Goal: Transaction & Acquisition: Purchase product/service

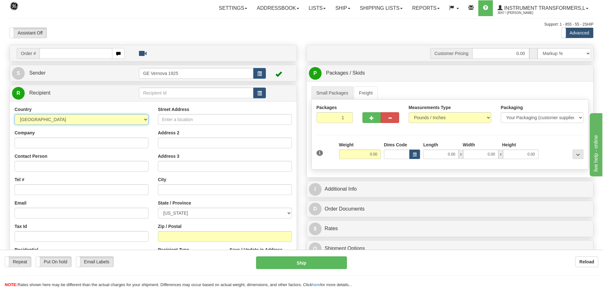
click at [146, 120] on select "[GEOGRAPHIC_DATA] [GEOGRAPHIC_DATA] [GEOGRAPHIC_DATA] [GEOGRAPHIC_DATA] [US_STA…" at bounding box center [82, 119] width 134 height 11
click at [550, 134] on div "Packages 1 1 Measurements Type" at bounding box center [449, 135] width 277 height 70
click at [347, 115] on input "2" at bounding box center [334, 117] width 37 height 11
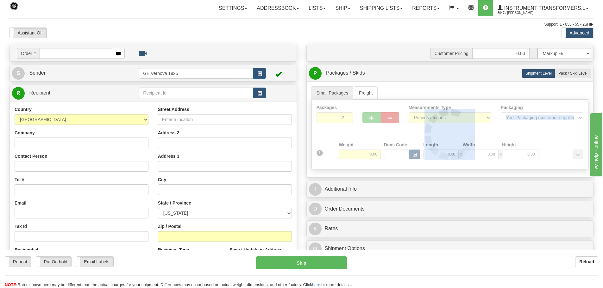
click at [347, 115] on div at bounding box center [450, 135] width 276 height 70
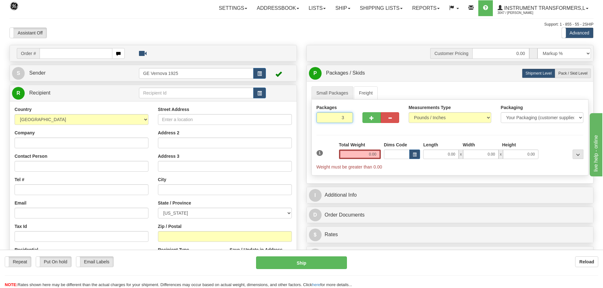
click at [347, 115] on input "3" at bounding box center [334, 117] width 37 height 11
type input "4"
click at [347, 115] on input "4" at bounding box center [334, 117] width 37 height 11
click at [380, 155] on input "0.00" at bounding box center [360, 154] width 42 height 9
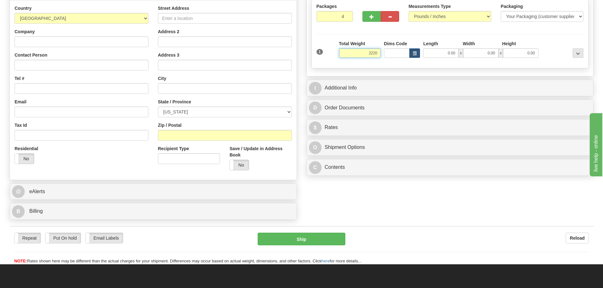
scroll to position [127, 0]
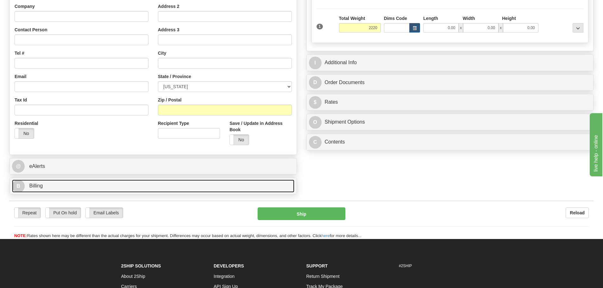
type input "2220.00"
click at [132, 189] on link "B Billing" at bounding box center [153, 186] width 282 height 13
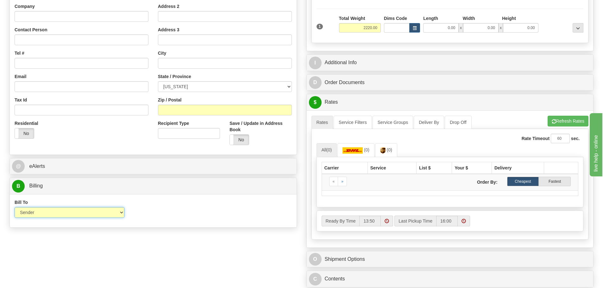
click at [121, 214] on select "Sender Recipient Third Party Collect" at bounding box center [70, 212] width 110 height 11
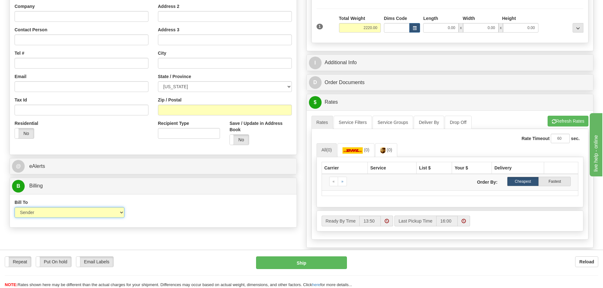
click at [15, 207] on select "Sender Recipient Third Party Collect" at bounding box center [70, 212] width 110 height 11
click at [457, 29] on input "0.00" at bounding box center [440, 27] width 35 height 9
type input "45.00"
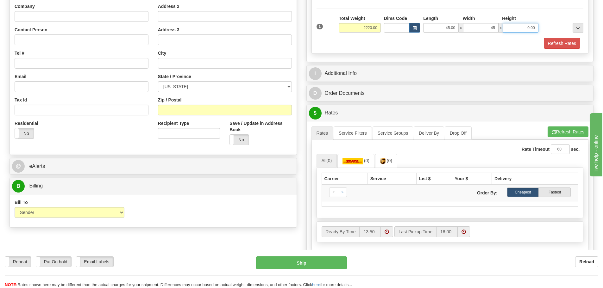
type input "45.00"
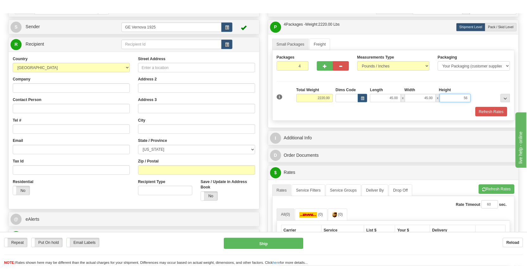
scroll to position [32, 0]
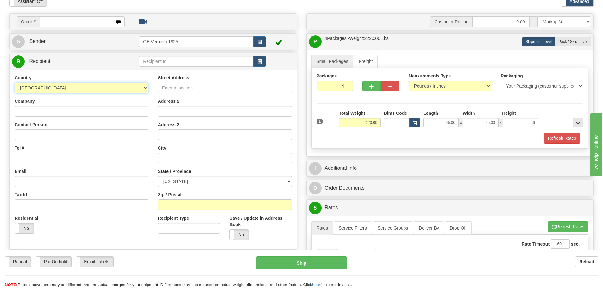
type input "56.00"
click at [144, 89] on select "[GEOGRAPHIC_DATA] [GEOGRAPHIC_DATA] [GEOGRAPHIC_DATA] [GEOGRAPHIC_DATA] [US_STA…" at bounding box center [82, 88] width 134 height 11
select select "IN"
click at [15, 83] on select "[GEOGRAPHIC_DATA] [GEOGRAPHIC_DATA] [GEOGRAPHIC_DATA] [GEOGRAPHIC_DATA] [US_STA…" at bounding box center [82, 88] width 134 height 11
click at [40, 112] on input "Company" at bounding box center [82, 111] width 134 height 11
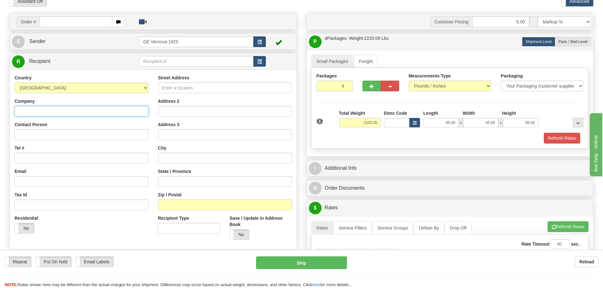
click at [19, 110] on input "Company" at bounding box center [82, 111] width 134 height 11
type input "INSPROS ENGINEERS LTD"
click at [191, 89] on input "Street Address" at bounding box center [225, 88] width 134 height 11
type input "126 SECTOR A"
click at [169, 110] on input "Address 2" at bounding box center [225, 111] width 134 height 11
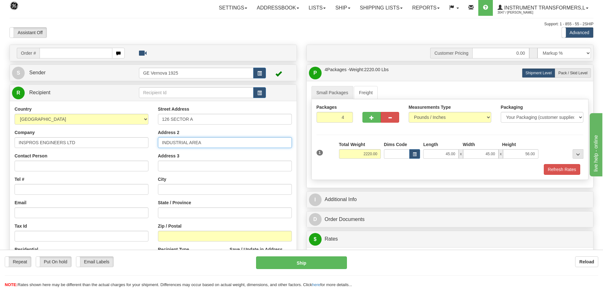
scroll to position [0, 0]
type input "INDUSTRIAL AREA"
click at [172, 190] on input "text" at bounding box center [225, 189] width 134 height 11
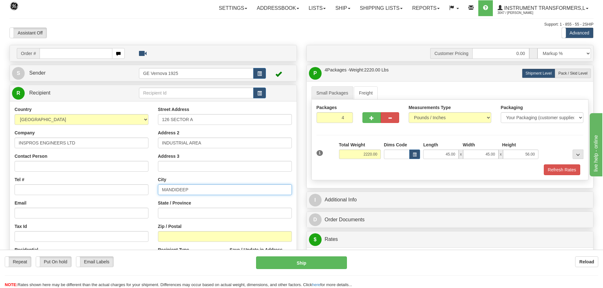
type input "MANDIDEEP"
click at [179, 214] on input "State / Province" at bounding box center [225, 213] width 134 height 11
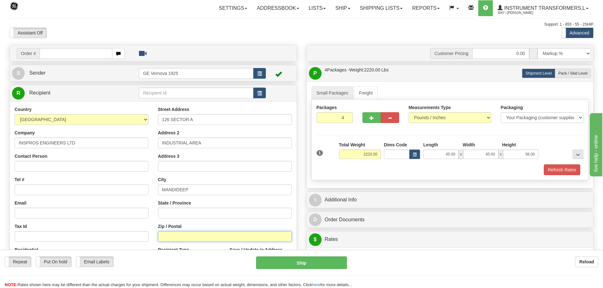
click at [173, 237] on input "Zip / Postal" at bounding box center [225, 236] width 134 height 11
type input "462046"
click at [167, 216] on input "State / Province" at bounding box center [225, 213] width 134 height 11
click at [46, 190] on input "Tel #" at bounding box center [82, 189] width 134 height 11
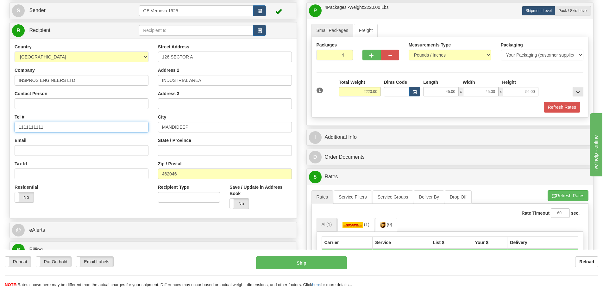
scroll to position [63, 0]
type input "1111111111"
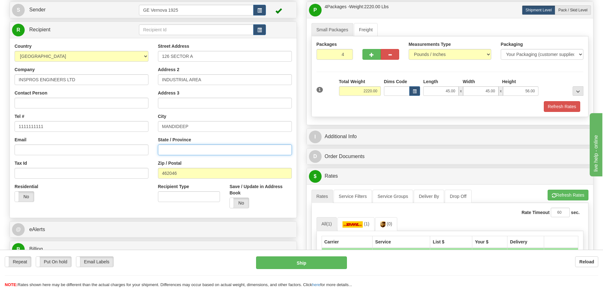
click at [228, 150] on input "State / Province" at bounding box center [225, 150] width 134 height 11
click at [280, 127] on input "MANDIDEEP" at bounding box center [225, 126] width 134 height 11
click at [161, 149] on input "State / Province" at bounding box center [225, 150] width 134 height 11
click at [178, 154] on input "State / Province" at bounding box center [225, 150] width 134 height 11
type input "M"
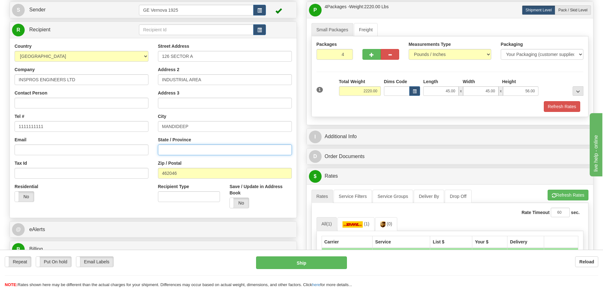
click at [183, 153] on input "State / Province" at bounding box center [225, 150] width 134 height 11
click at [211, 122] on input "MANDIDEEP" at bounding box center [225, 126] width 134 height 11
click at [183, 150] on input "State / Province" at bounding box center [225, 150] width 134 height 11
click at [171, 153] on input "State / Province" at bounding box center [225, 150] width 134 height 11
paste input "[GEOGRAPHIC_DATA], [GEOGRAPHIC_DATA],"
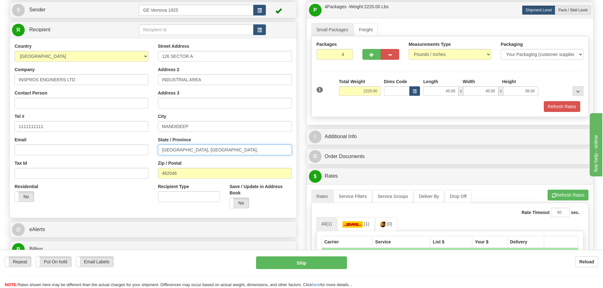
type input "[GEOGRAPHIC_DATA], [GEOGRAPHIC_DATA],"
click at [258, 158] on div "Street Address 126 SECTOR A Address 2 INDUSTRIAL AREA Address 3 City MANDIDEEP …" at bounding box center [224, 128] width 143 height 170
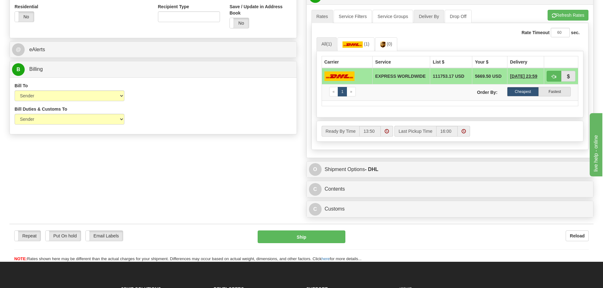
scroll to position [285, 0]
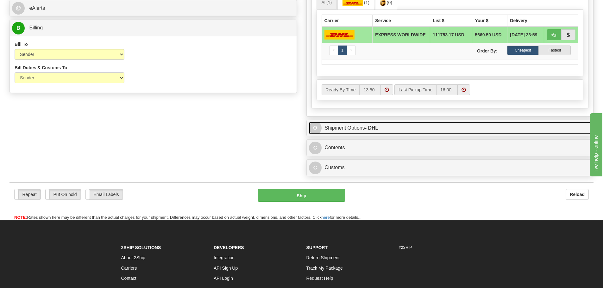
click at [541, 128] on link "O Shipment Options - DHL" at bounding box center [450, 128] width 282 height 13
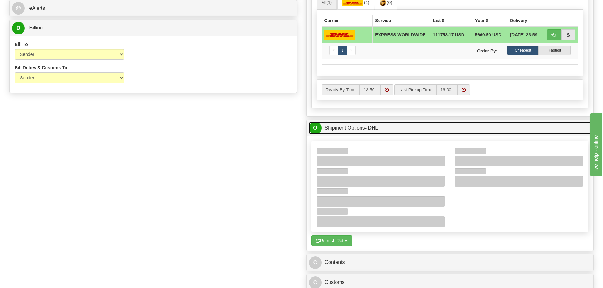
click at [504, 133] on link "O Shipment Options - DHL" at bounding box center [450, 128] width 282 height 13
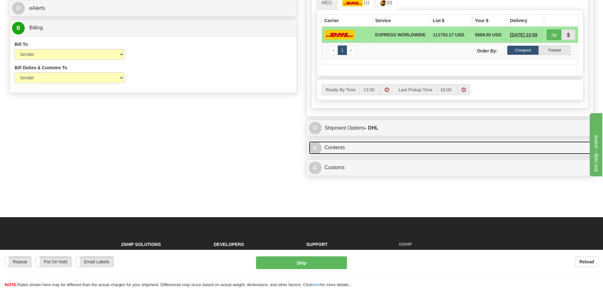
click at [515, 154] on link "C Contents" at bounding box center [450, 147] width 282 height 13
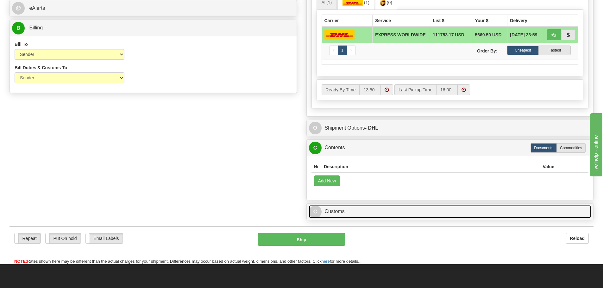
click at [460, 213] on link "C Customs" at bounding box center [450, 211] width 282 height 13
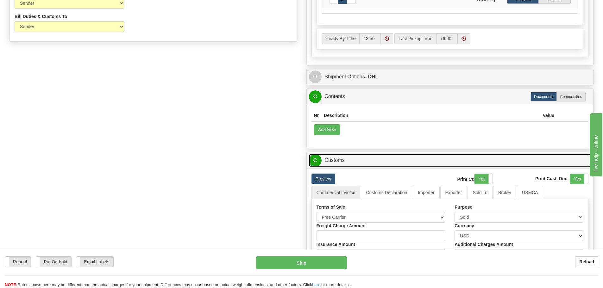
scroll to position [253, 0]
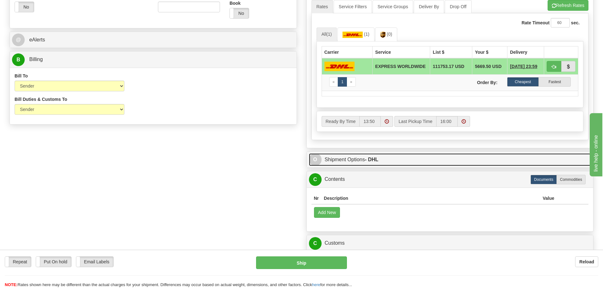
click at [405, 160] on link "O Shipment Options - DHL" at bounding box center [450, 159] width 282 height 13
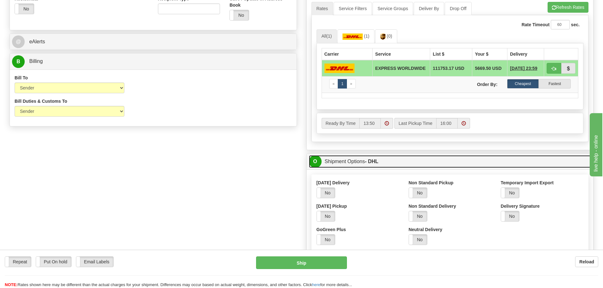
scroll to position [127, 0]
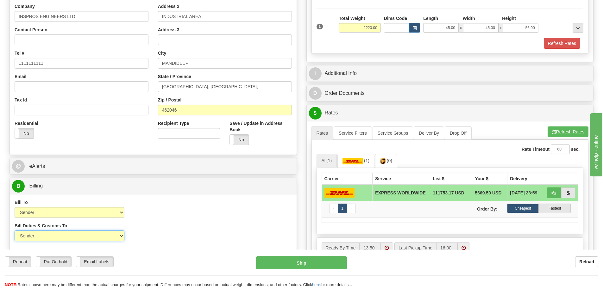
click at [122, 237] on select "Sender Recipient Third Party" at bounding box center [70, 236] width 110 height 11
click at [56, 234] on select "Sender Recipient Third Party" at bounding box center [70, 236] width 110 height 11
click at [122, 212] on select "Sender Recipient Third Party Collect" at bounding box center [70, 212] width 110 height 11
select select "2"
click at [15, 207] on select "Sender Recipient Third Party Collect" at bounding box center [70, 212] width 110 height 11
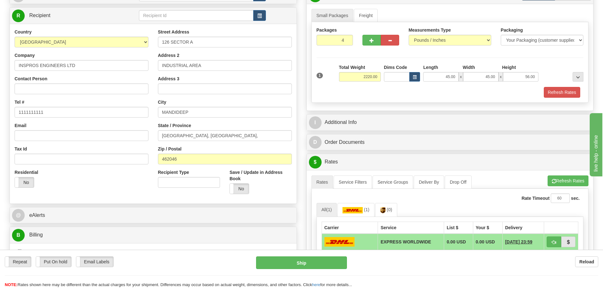
scroll to position [63, 0]
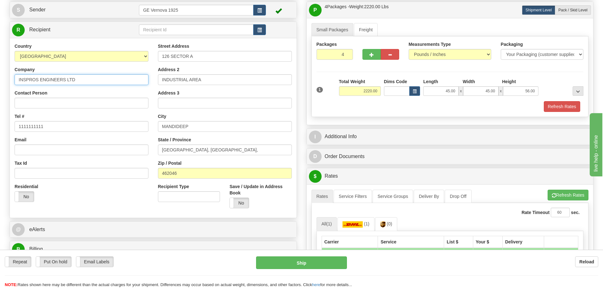
drag, startPoint x: 77, startPoint y: 79, endPoint x: 12, endPoint y: 81, distance: 65.5
click at [12, 81] on div "Country [GEOGRAPHIC_DATA] [GEOGRAPHIC_DATA] [GEOGRAPHIC_DATA] [GEOGRAPHIC_DATA]…" at bounding box center [81, 125] width 143 height 164
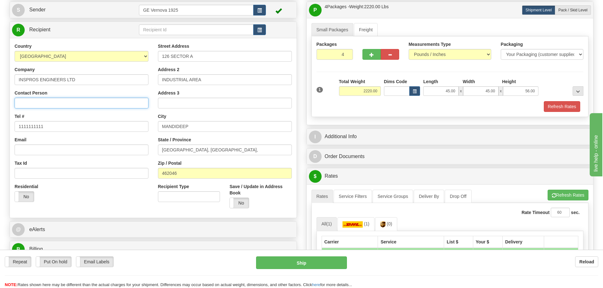
click at [30, 103] on input "Contact Person" at bounding box center [82, 103] width 134 height 11
paste input "INSPROS ENGINEERS LTD"
click at [102, 104] on input "INSPROS ENGINEERS LTD" at bounding box center [82, 103] width 134 height 11
type input "INSPROS ENGINEERS LTD"
click at [215, 111] on div "Street Address 126 SECTOR A Address 2 INDUSTRIAL AREA Address 3 City MANDIDEEP …" at bounding box center [224, 128] width 143 height 170
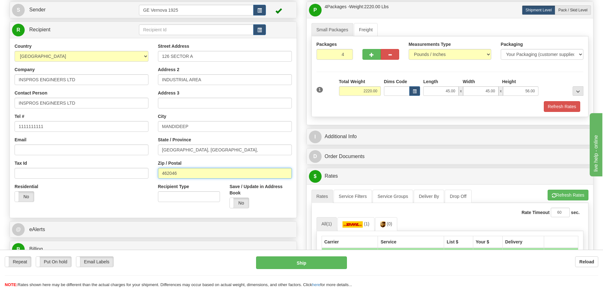
click at [258, 172] on input "462046" at bounding box center [225, 173] width 134 height 11
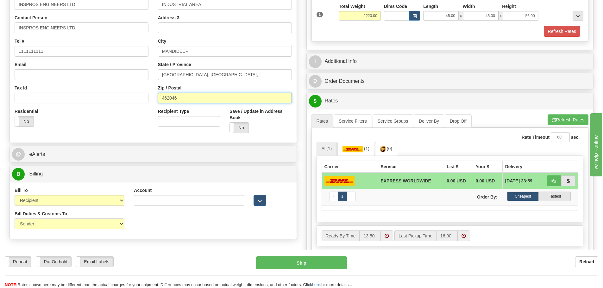
scroll to position [158, 0]
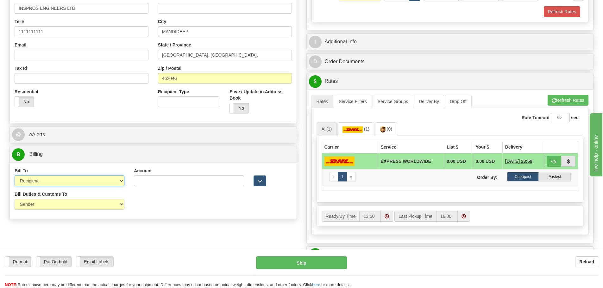
click at [122, 181] on select "Sender Recipient Third Party Collect" at bounding box center [70, 181] width 110 height 11
select select "1"
click at [15, 176] on select "Sender Recipient Third Party Collect" at bounding box center [70, 181] width 110 height 11
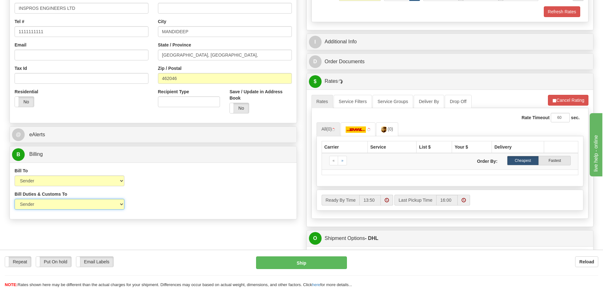
click at [124, 204] on select "Sender Recipient Third Party" at bounding box center [70, 204] width 110 height 11
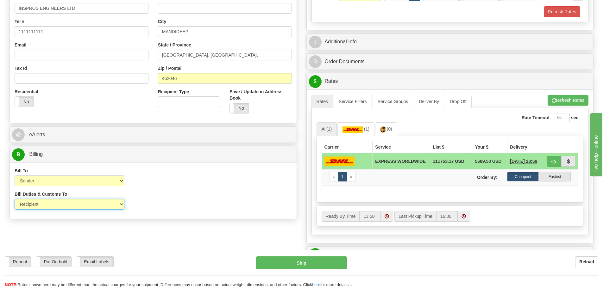
click at [15, 199] on select "Sender Recipient Third Party" at bounding box center [70, 204] width 110 height 11
click at [123, 204] on select "Sender Recipient Third Party" at bounding box center [70, 204] width 110 height 11
select select "1"
click at [15, 199] on select "Sender Recipient Third Party" at bounding box center [70, 204] width 110 height 11
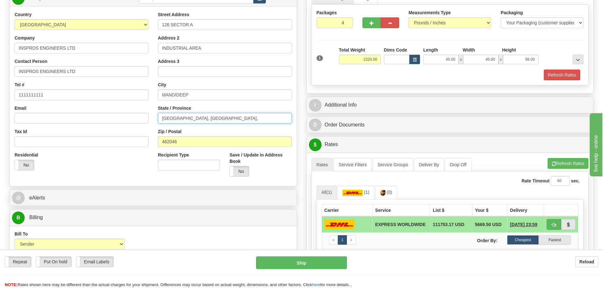
click at [218, 119] on input "[GEOGRAPHIC_DATA], [GEOGRAPHIC_DATA]," at bounding box center [225, 118] width 134 height 11
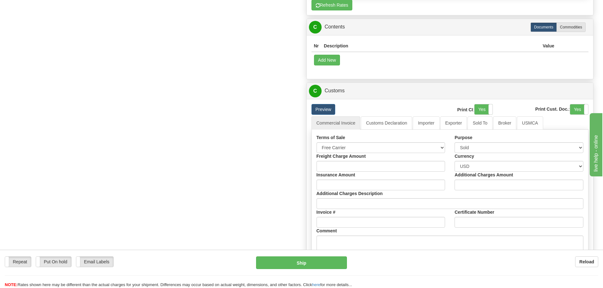
scroll to position [443, 0]
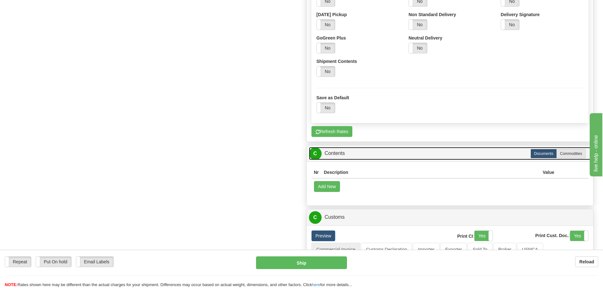
click at [419, 154] on link "C Contents" at bounding box center [450, 153] width 282 height 13
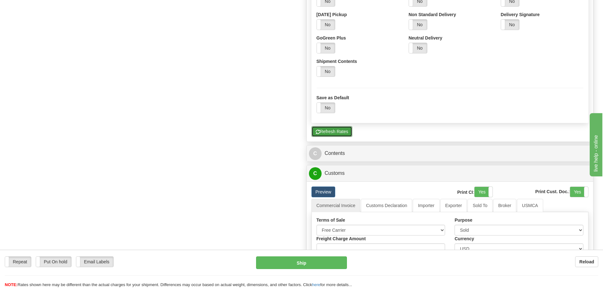
click at [336, 133] on button "Refresh Rates" at bounding box center [331, 131] width 41 height 11
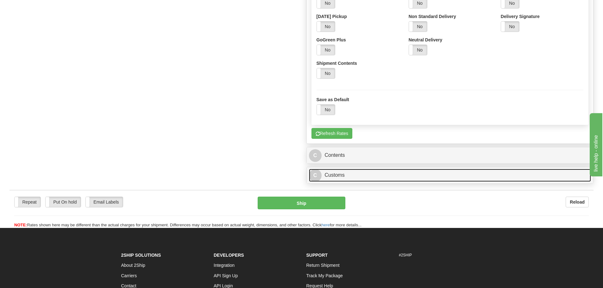
click at [391, 173] on link "C Customs" at bounding box center [450, 175] width 282 height 13
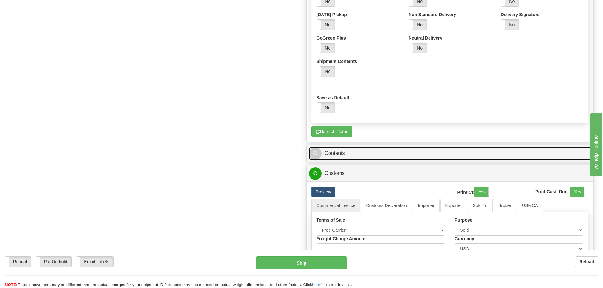
click at [368, 155] on link "C Contents" at bounding box center [450, 153] width 282 height 13
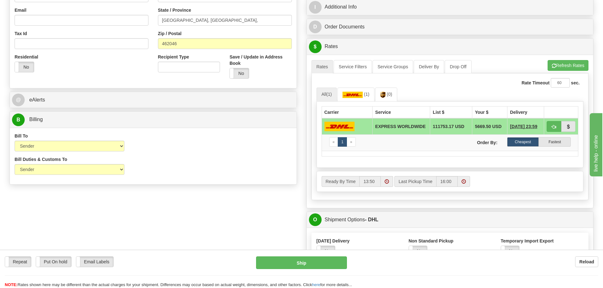
scroll to position [95, 0]
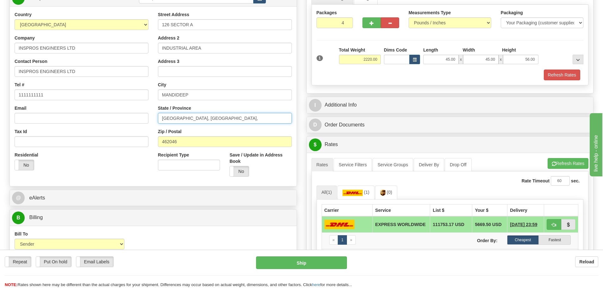
click at [215, 119] on input "[GEOGRAPHIC_DATA], [GEOGRAPHIC_DATA]," at bounding box center [225, 118] width 134 height 11
type input "B"
click at [165, 119] on input "B" at bounding box center [225, 118] width 134 height 11
paste input "Bhopal"
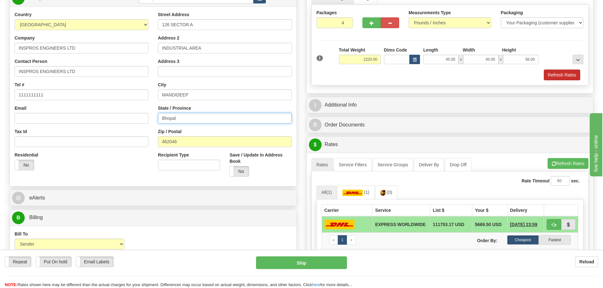
type input "Bhopal"
click at [569, 77] on button "Refresh Rates" at bounding box center [561, 75] width 36 height 11
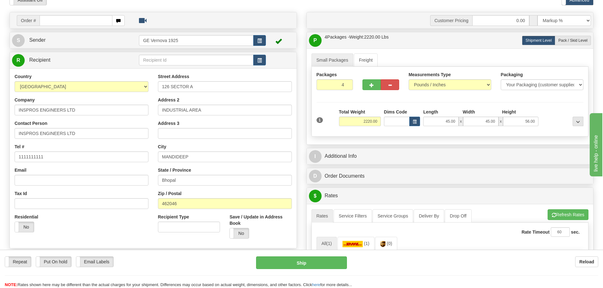
scroll to position [32, 0]
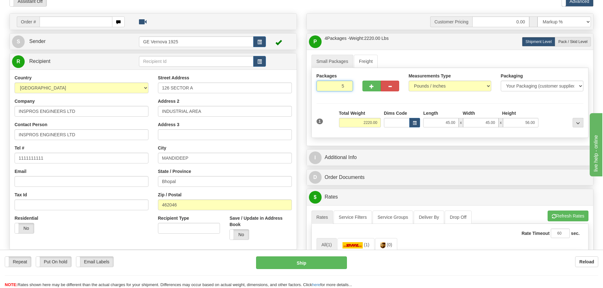
click at [346, 84] on input "5" at bounding box center [334, 86] width 37 height 11
click at [345, 88] on input "6" at bounding box center [334, 86] width 37 height 11
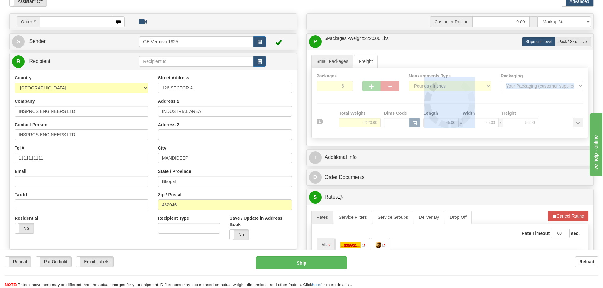
click at [345, 88] on div at bounding box center [450, 103] width 276 height 70
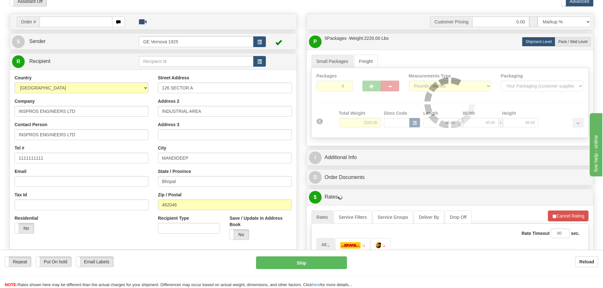
click at [345, 88] on div "Packages 6 1 Measurements Type" at bounding box center [449, 103] width 277 height 70
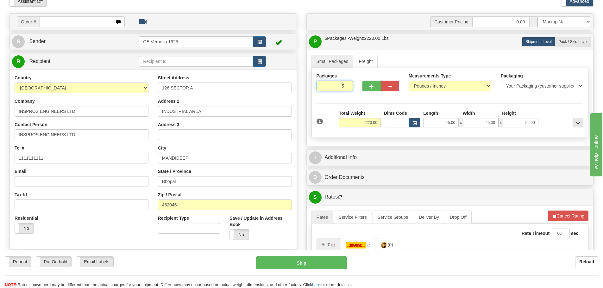
click at [345, 88] on input "5" at bounding box center [334, 86] width 37 height 11
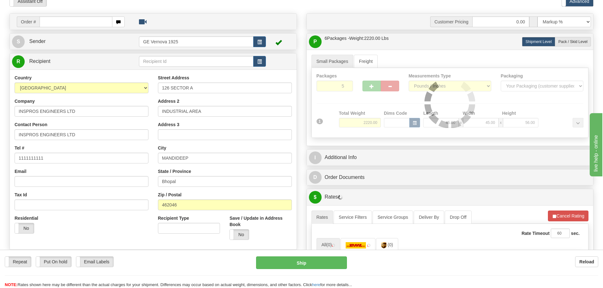
click at [345, 88] on div "Packages 5 1 Measurements Type" at bounding box center [449, 103] width 277 height 70
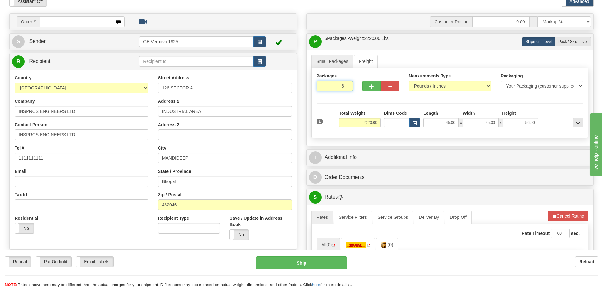
click at [345, 85] on input "6" at bounding box center [334, 86] width 37 height 11
type input "7"
click at [344, 84] on input "7" at bounding box center [334, 86] width 37 height 11
type input "1"
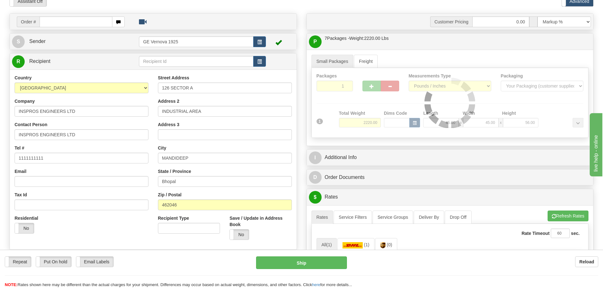
click at [381, 122] on div "Packages 1 1 Measurements Type" at bounding box center [449, 103] width 277 height 70
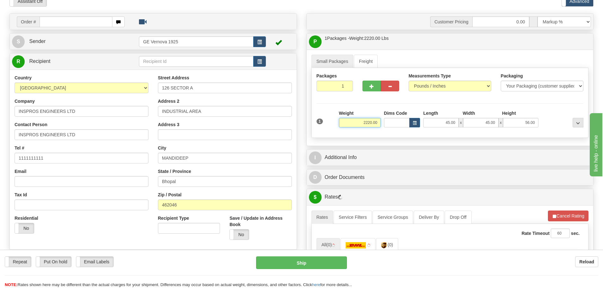
click at [378, 122] on input "2220.00" at bounding box center [360, 122] width 42 height 9
type input "2"
type input "555.00"
click at [375, 86] on button "button" at bounding box center [371, 86] width 18 height 11
click at [374, 85] on button "button" at bounding box center [371, 86] width 18 height 11
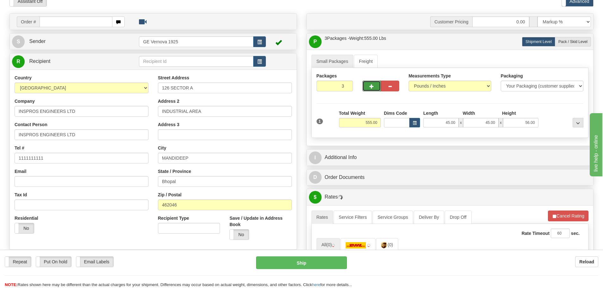
click at [374, 85] on button "button" at bounding box center [371, 86] width 18 height 11
type input "4"
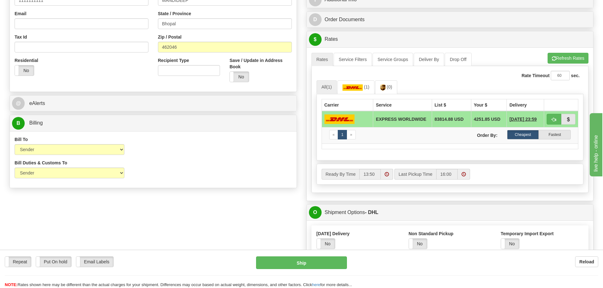
scroll to position [190, 0]
click at [556, 57] on button "Refresh Rates" at bounding box center [567, 58] width 41 height 11
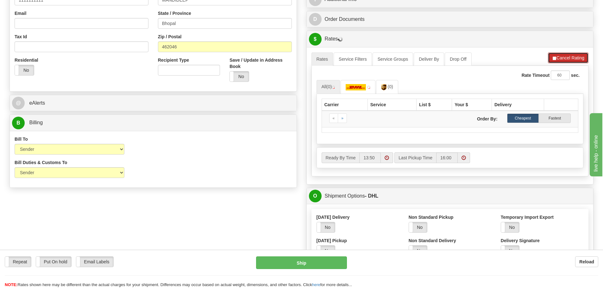
click at [566, 57] on button "Cancel Rating" at bounding box center [568, 58] width 40 height 11
click at [566, 57] on button "Refresh Rates" at bounding box center [567, 58] width 41 height 11
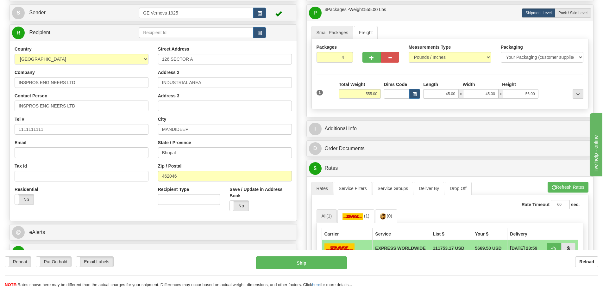
scroll to position [32, 0]
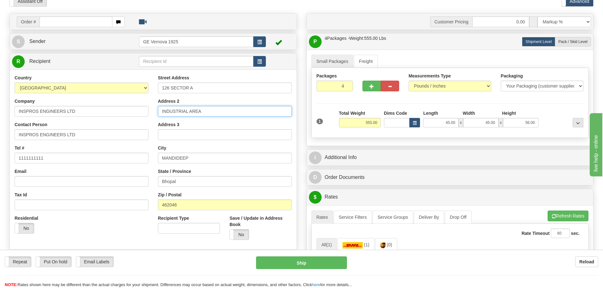
click at [202, 110] on input "INDUSTRIAL AREA" at bounding box center [225, 111] width 134 height 11
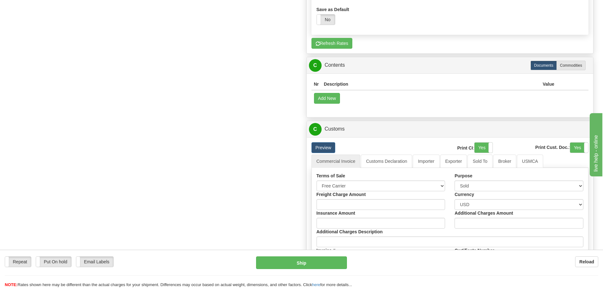
scroll to position [506, 0]
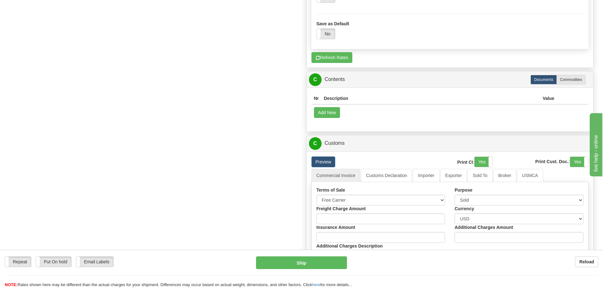
click at [388, 102] on th "Description" at bounding box center [430, 99] width 219 height 12
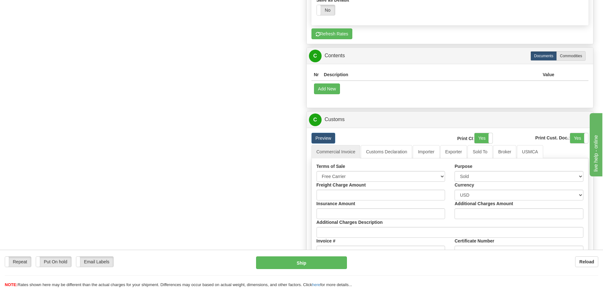
scroll to position [443, 0]
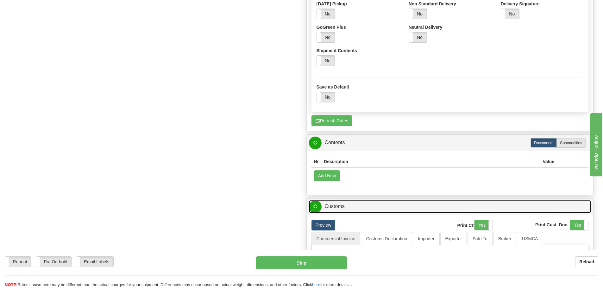
click at [378, 211] on link "C Customs" at bounding box center [450, 206] width 282 height 13
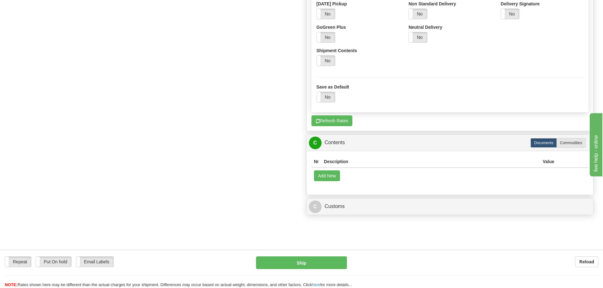
click at [369, 163] on th "Description" at bounding box center [430, 162] width 219 height 12
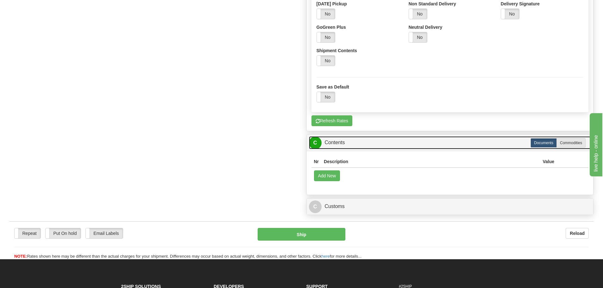
click at [325, 142] on link "C Contents" at bounding box center [450, 142] width 282 height 13
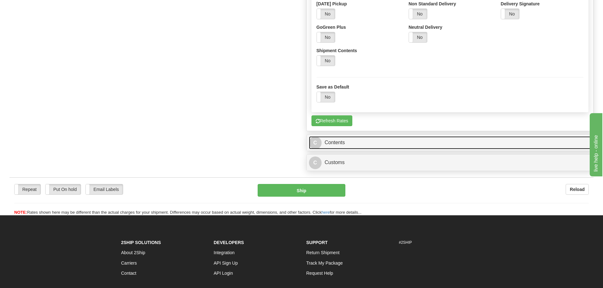
click at [341, 144] on link "C Contents" at bounding box center [450, 142] width 282 height 13
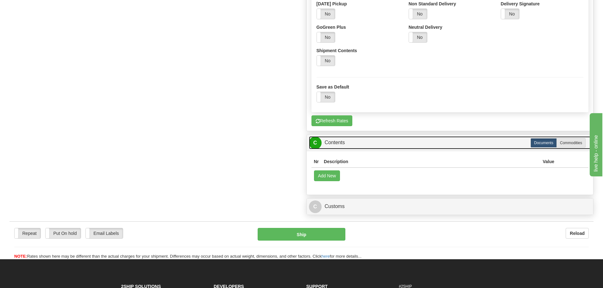
click at [341, 144] on link "C Contents" at bounding box center [450, 142] width 282 height 13
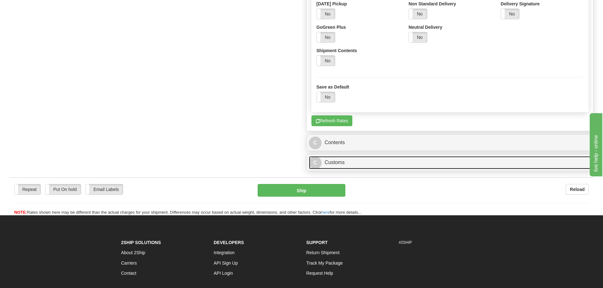
click at [339, 165] on link "C Customs" at bounding box center [450, 162] width 282 height 13
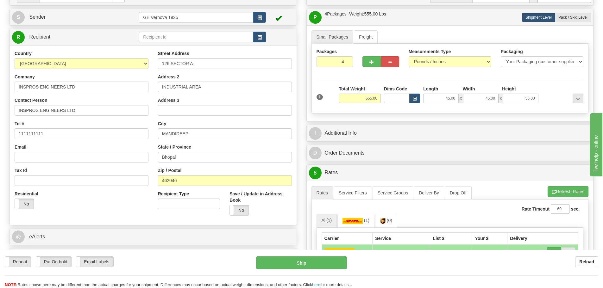
scroll to position [32, 0]
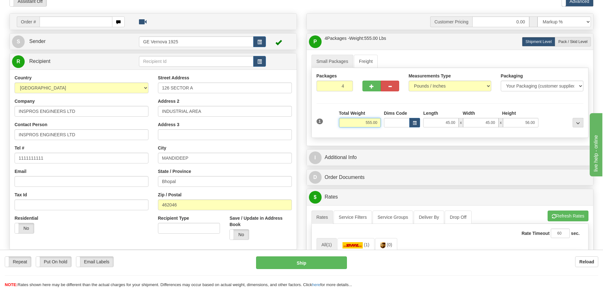
click at [379, 123] on input "555.00" at bounding box center [360, 122] width 42 height 9
click at [578, 123] on span "..." at bounding box center [578, 122] width 4 height 3
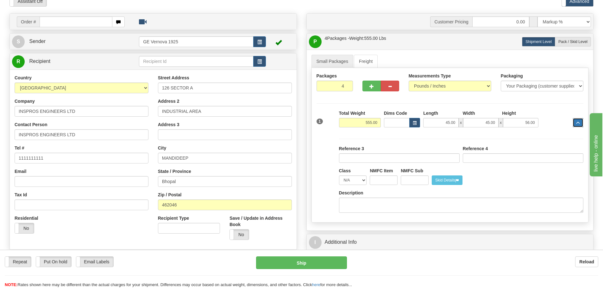
click at [578, 123] on span "..." at bounding box center [578, 122] width 4 height 3
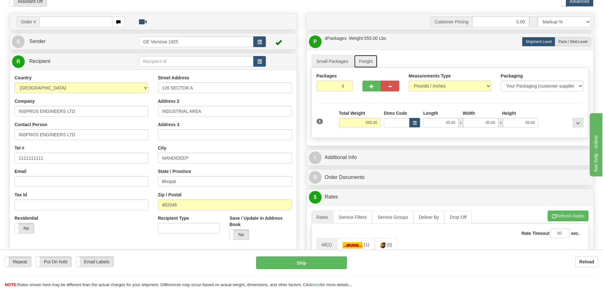
click at [364, 63] on link "Freight" at bounding box center [366, 61] width 24 height 13
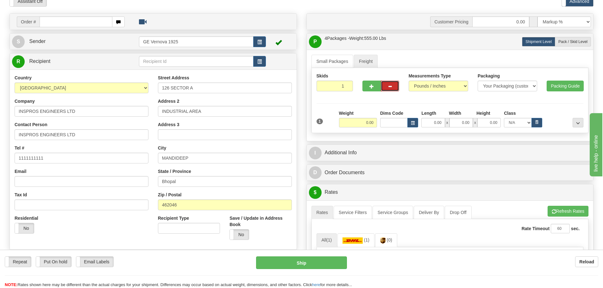
click at [391, 88] on span "button" at bounding box center [389, 86] width 4 height 4
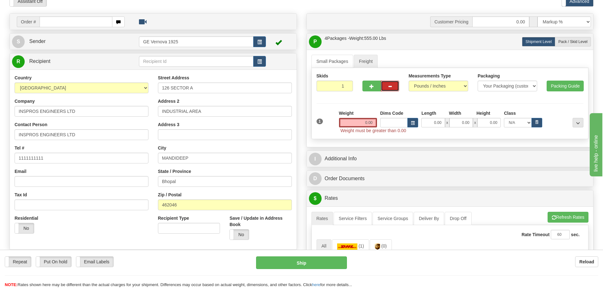
click at [391, 88] on span "button" at bounding box center [389, 86] width 4 height 4
click at [371, 84] on span "button" at bounding box center [371, 86] width 4 height 4
click at [372, 84] on span "button" at bounding box center [371, 86] width 4 height 4
type input "3"
click at [341, 64] on link "Small Packages" at bounding box center [332, 61] width 42 height 13
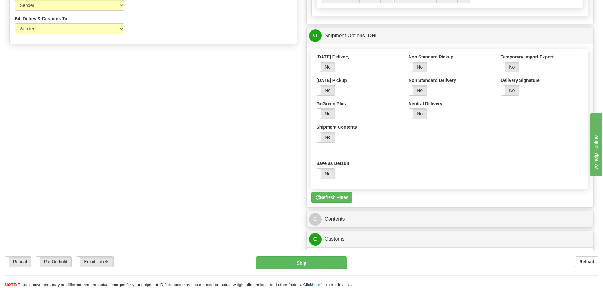
scroll to position [348, 0]
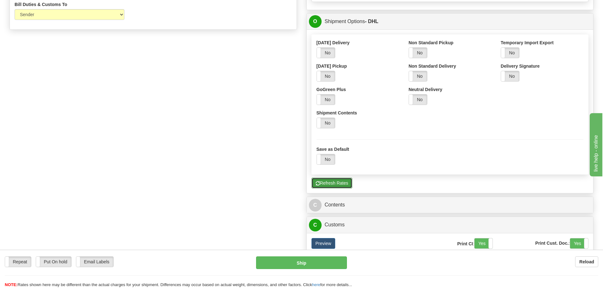
click at [342, 186] on button "Refresh Rates" at bounding box center [331, 183] width 41 height 11
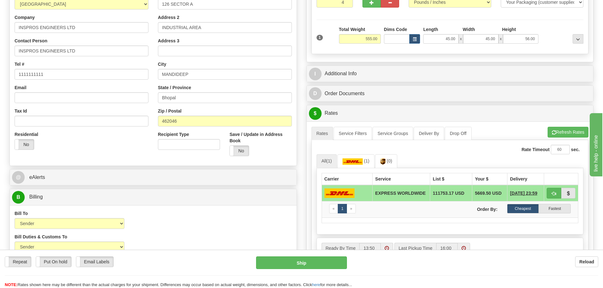
scroll to position [95, 0]
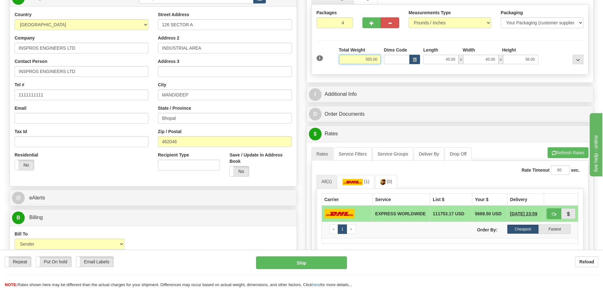
click at [378, 59] on input "555.00" at bounding box center [360, 59] width 42 height 9
type input "5"
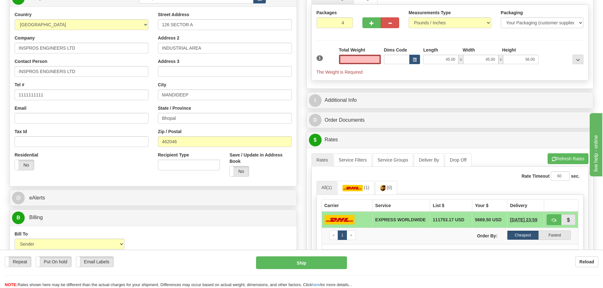
type input "0.00"
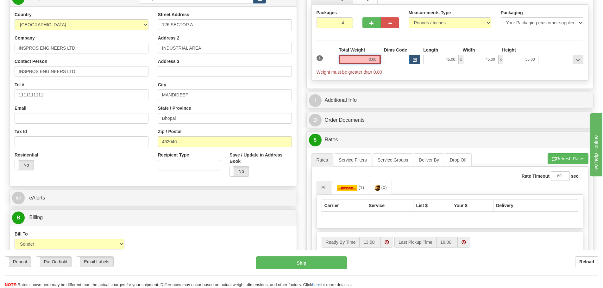
click at [378, 61] on input "0.00" at bounding box center [360, 59] width 42 height 9
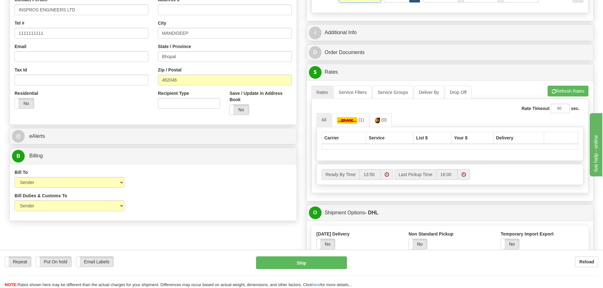
scroll to position [158, 0]
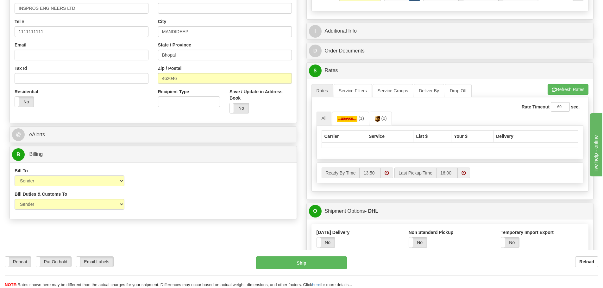
type input "2220.00"
click at [570, 95] on li "Refresh Rates Cancel Rating" at bounding box center [568, 89] width 40 height 11
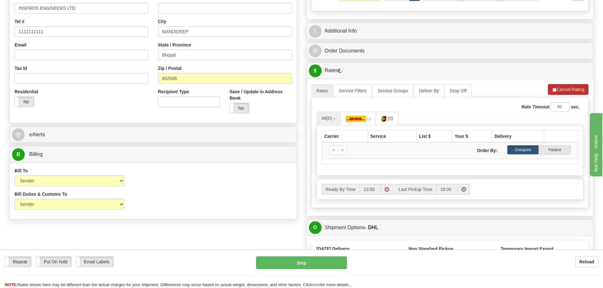
click at [570, 91] on li "Refresh Rates Cancel Rating" at bounding box center [568, 89] width 40 height 11
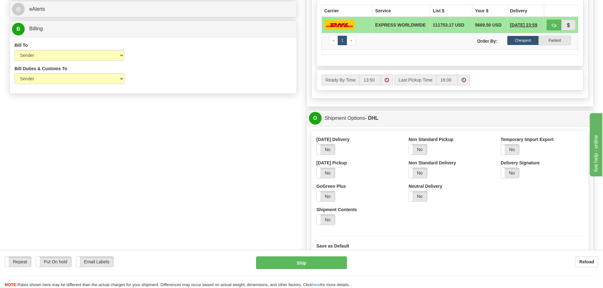
scroll to position [285, 0]
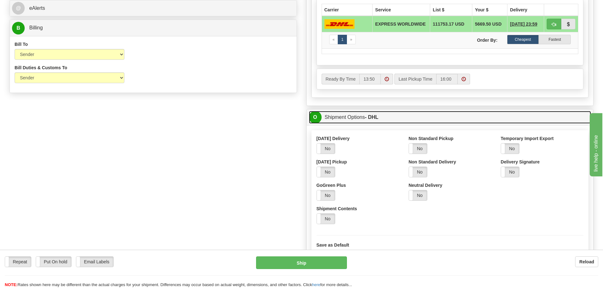
click at [356, 124] on link "O Shipment Options - DHL" at bounding box center [450, 117] width 282 height 13
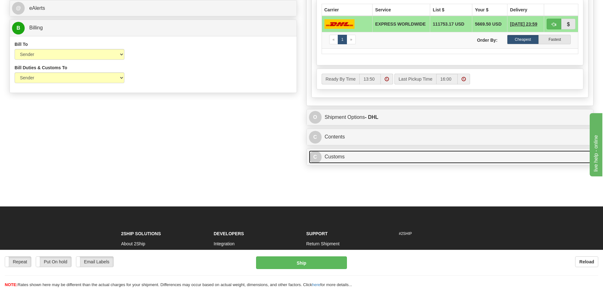
click at [356, 160] on link "C Customs" at bounding box center [450, 157] width 282 height 13
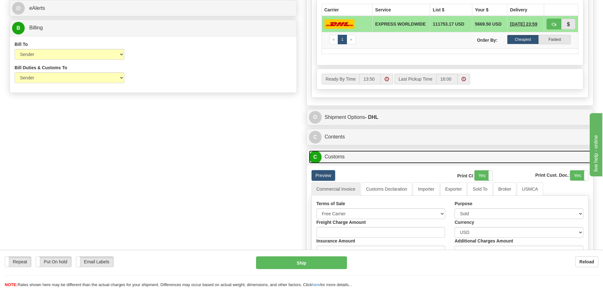
click at [344, 158] on link "C Customs" at bounding box center [450, 157] width 282 height 13
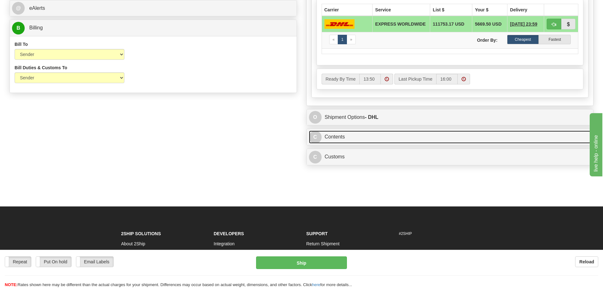
click at [370, 140] on link "C Contents" at bounding box center [450, 137] width 282 height 13
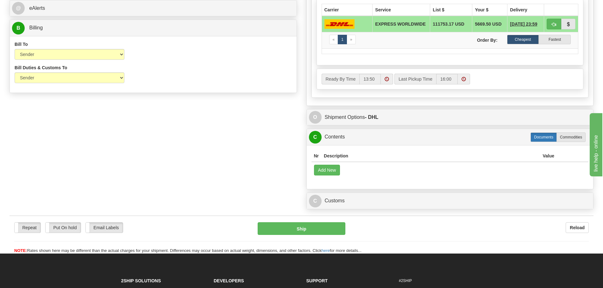
click at [541, 141] on label "Documents" at bounding box center [543, 137] width 26 height 9
click at [563, 138] on label "Commodities" at bounding box center [570, 137] width 29 height 9
radio input "true"
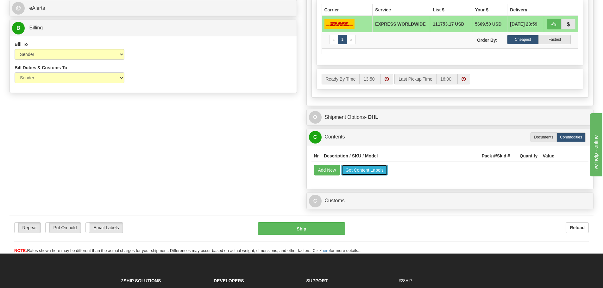
click at [365, 171] on button "Get Content Labels" at bounding box center [364, 170] width 46 height 11
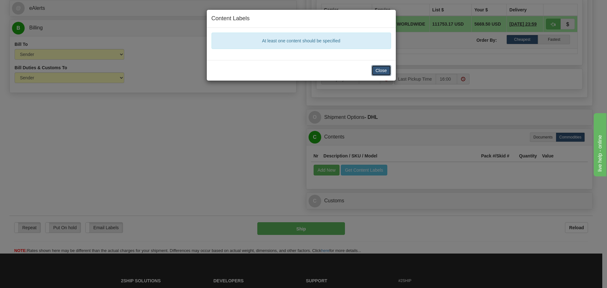
click at [381, 71] on button "Close" at bounding box center [382, 70] width 20 height 11
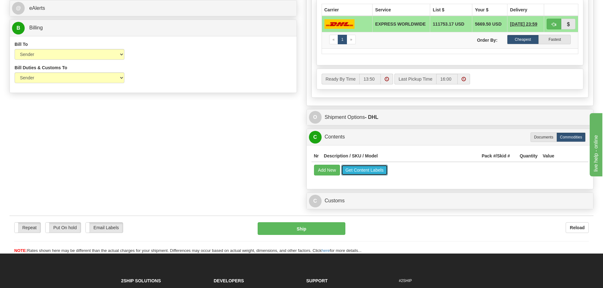
scroll to position [253, 0]
